Goal: Information Seeking & Learning: Learn about a topic

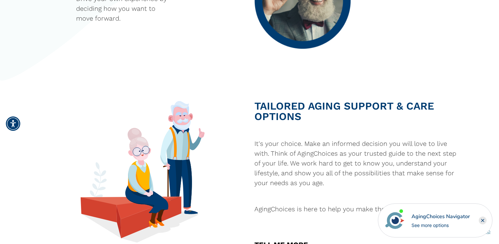
scroll to position [1435, 0]
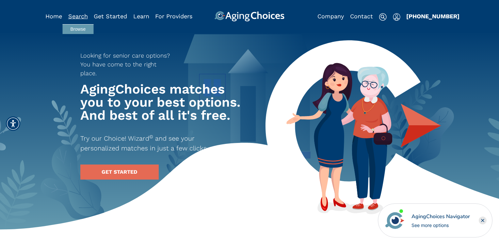
click at [79, 16] on link "Search" at bounding box center [78, 16] width 20 height 7
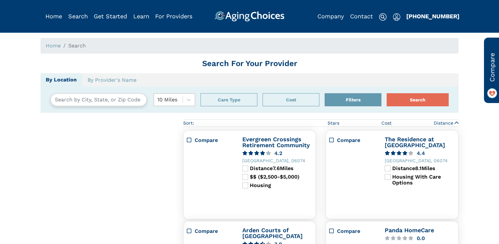
type input "Glastonbury, Connecticut, USA 06033"
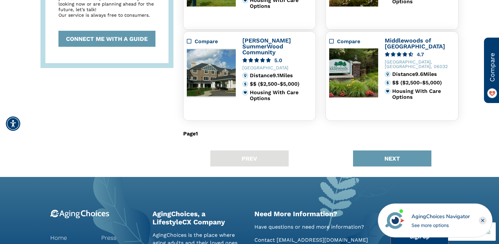
scroll to position [454, 0]
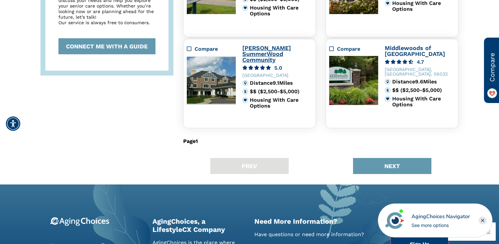
click at [254, 49] on link "Hoffman SummerWood Community" at bounding box center [266, 53] width 49 height 19
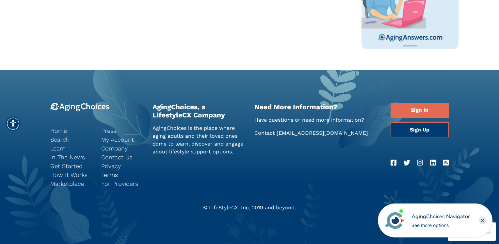
scroll to position [502, 0]
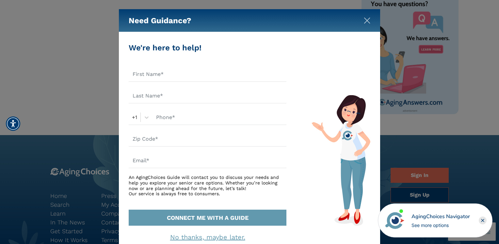
click at [366, 22] on img "Close" at bounding box center [367, 20] width 7 height 7
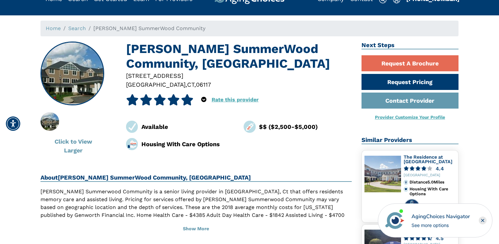
scroll to position [0, 0]
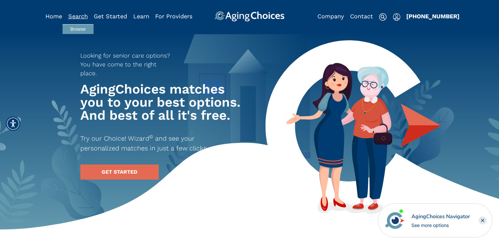
click at [76, 15] on link "Search" at bounding box center [78, 16] width 20 height 7
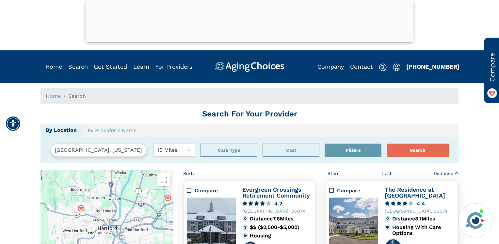
click at [247, 40] on div at bounding box center [250, 40] width 328 height 0
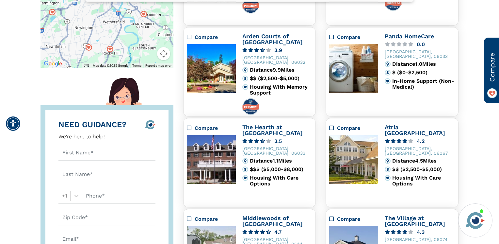
scroll to position [205, 0]
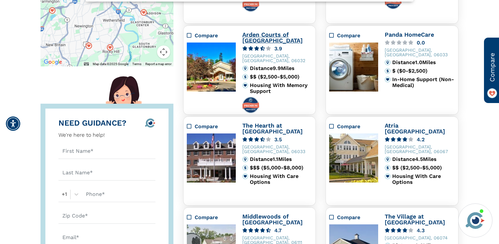
click at [252, 40] on link "Arden Courts of [GEOGRAPHIC_DATA]" at bounding box center [272, 37] width 60 height 13
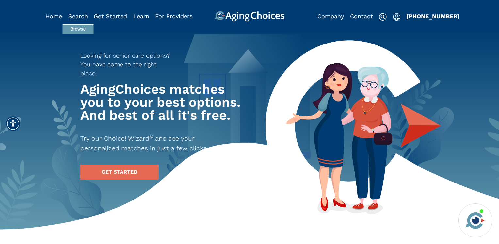
click at [82, 15] on link "Search" at bounding box center [78, 16] width 20 height 7
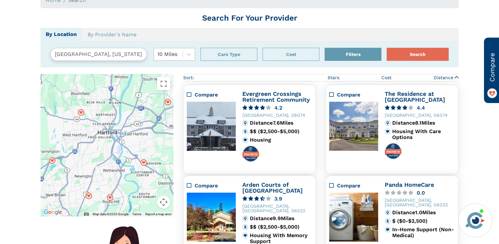
scroll to position [48, 0]
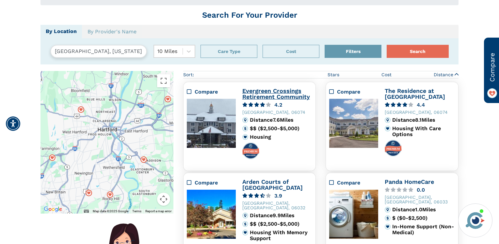
click at [256, 90] on link "Evergreen Crossings Retirement Community" at bounding box center [276, 93] width 68 height 13
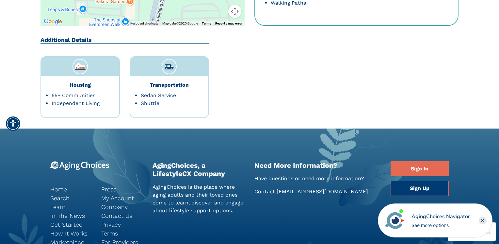
scroll to position [1427, 0]
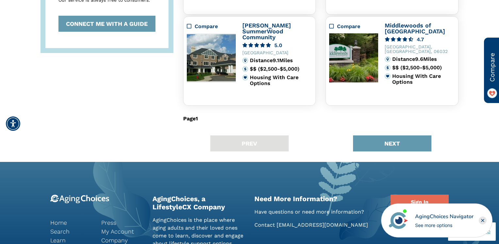
scroll to position [479, 0]
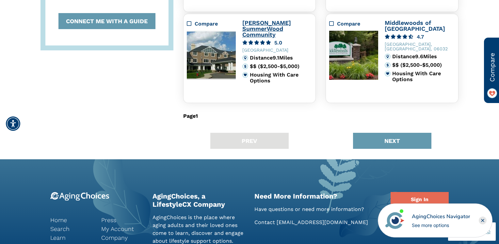
click at [258, 30] on link "[PERSON_NAME] SummerWood Community" at bounding box center [266, 28] width 49 height 19
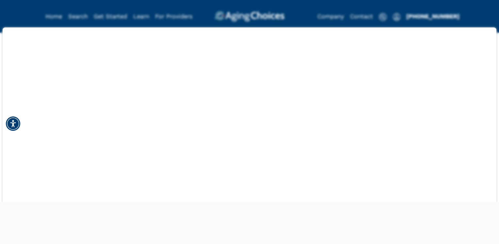
click at [12, 201] on div at bounding box center [249, 201] width 499 height 0
